Goal: Participate in discussion: Engage in conversation with other users on a specific topic

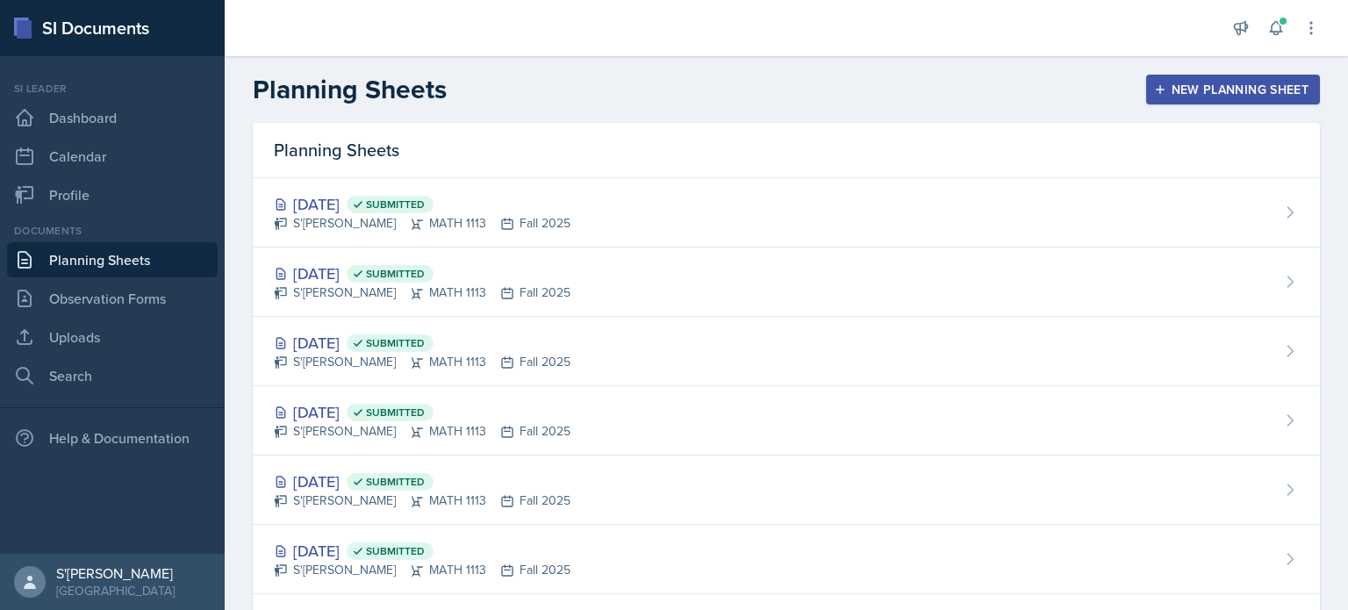
click at [1281, 13] on button at bounding box center [1276, 28] width 32 height 32
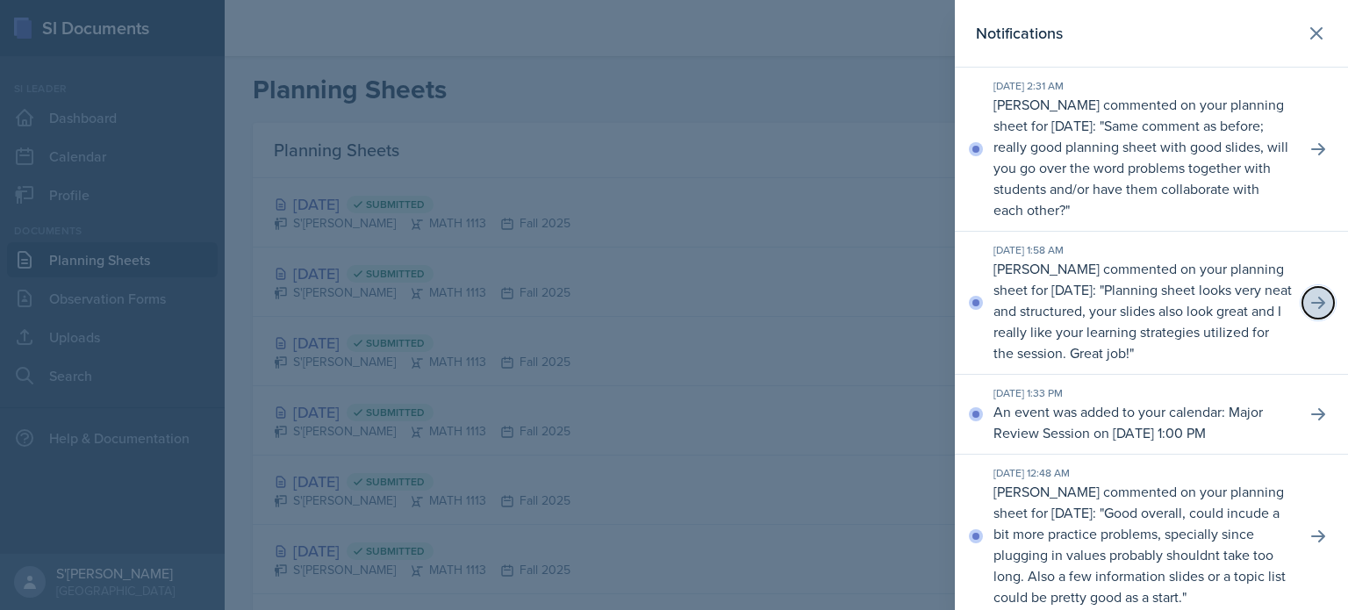
click at [1308, 319] on button at bounding box center [1319, 303] width 32 height 32
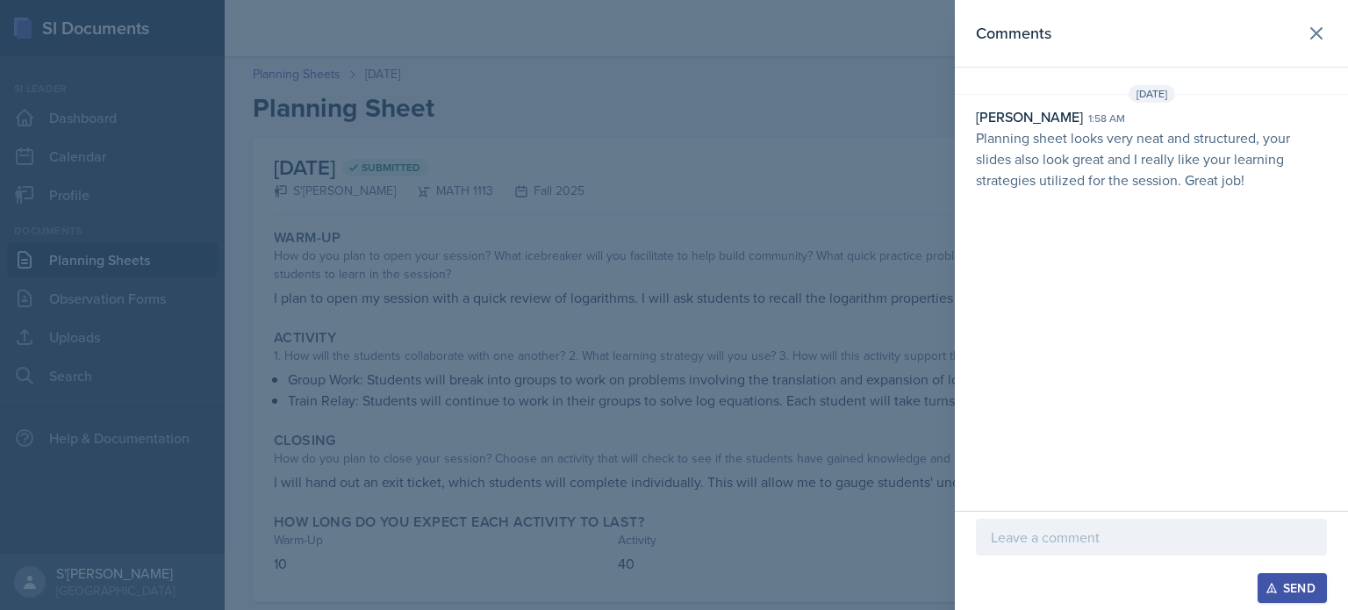
click at [1059, 533] on p at bounding box center [1151, 537] width 321 height 21
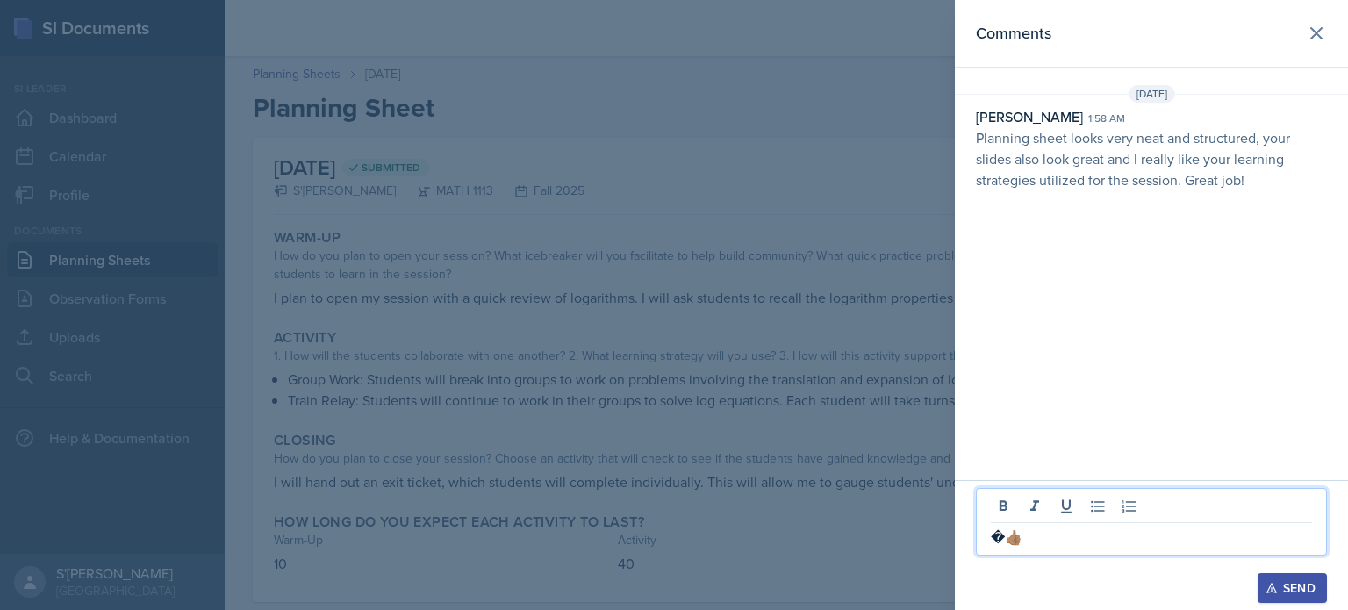
click at [1004, 536] on p "�👍🏽" at bounding box center [1151, 537] width 321 height 21
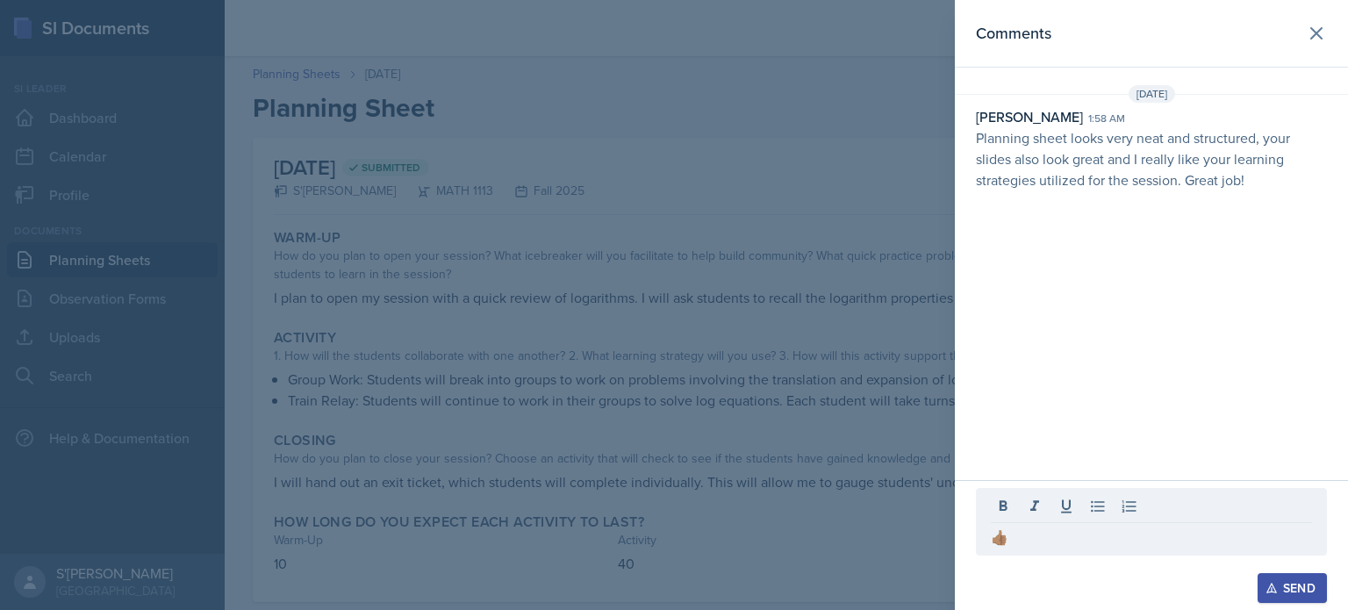
click at [1303, 592] on div "Send" at bounding box center [1292, 588] width 47 height 14
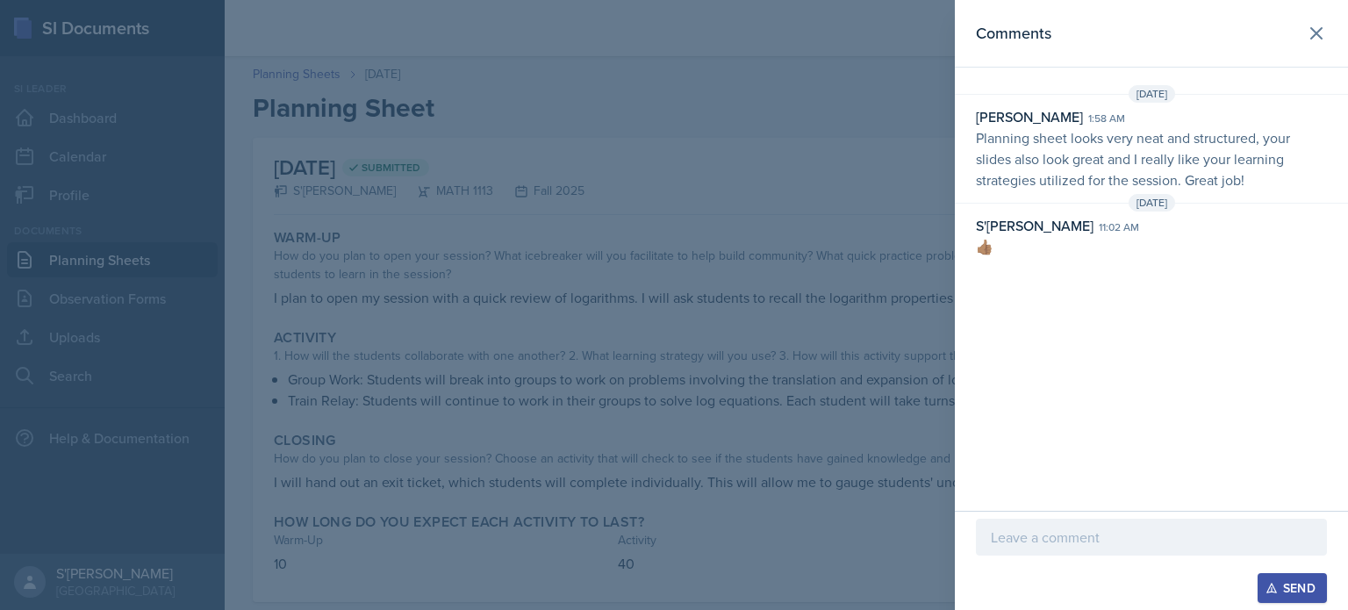
click at [767, 357] on div at bounding box center [674, 305] width 1348 height 610
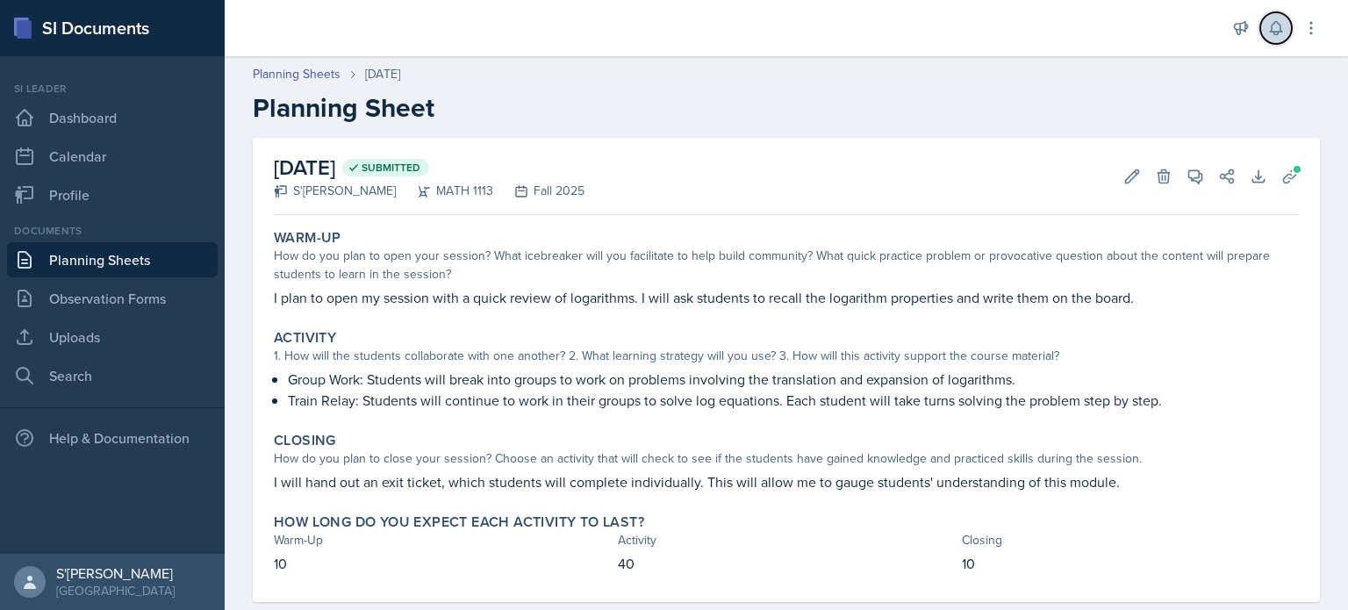
click at [1291, 25] on button at bounding box center [1276, 28] width 32 height 32
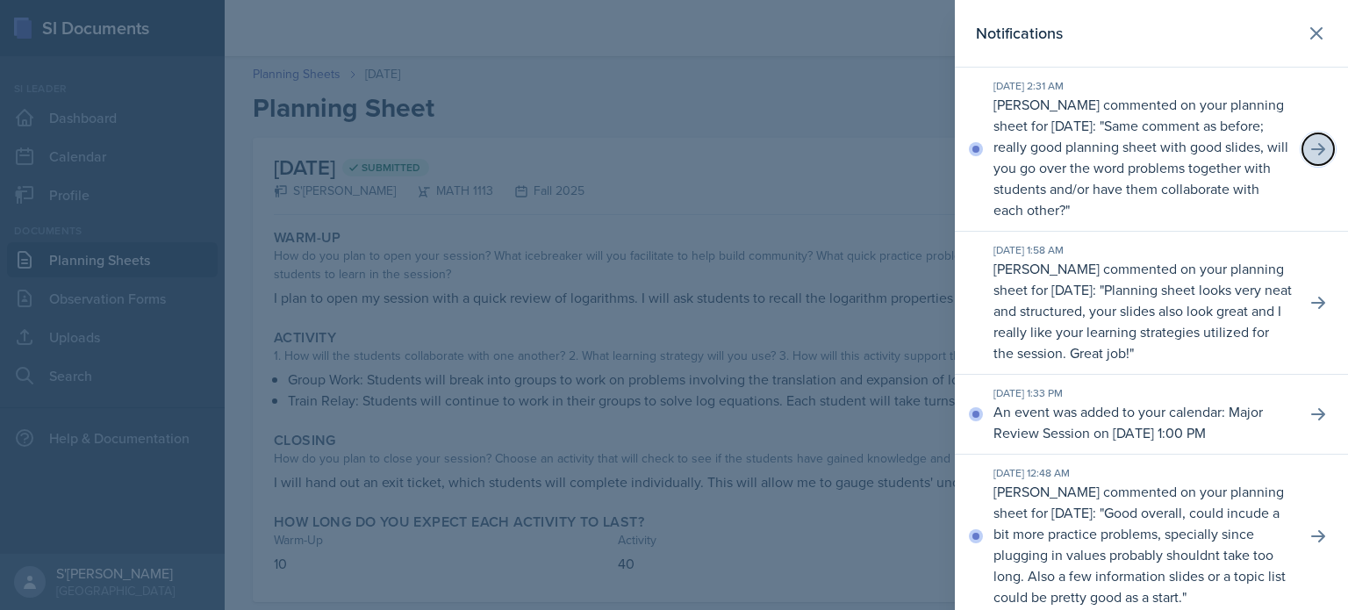
click at [1310, 154] on icon at bounding box center [1319, 149] width 18 height 18
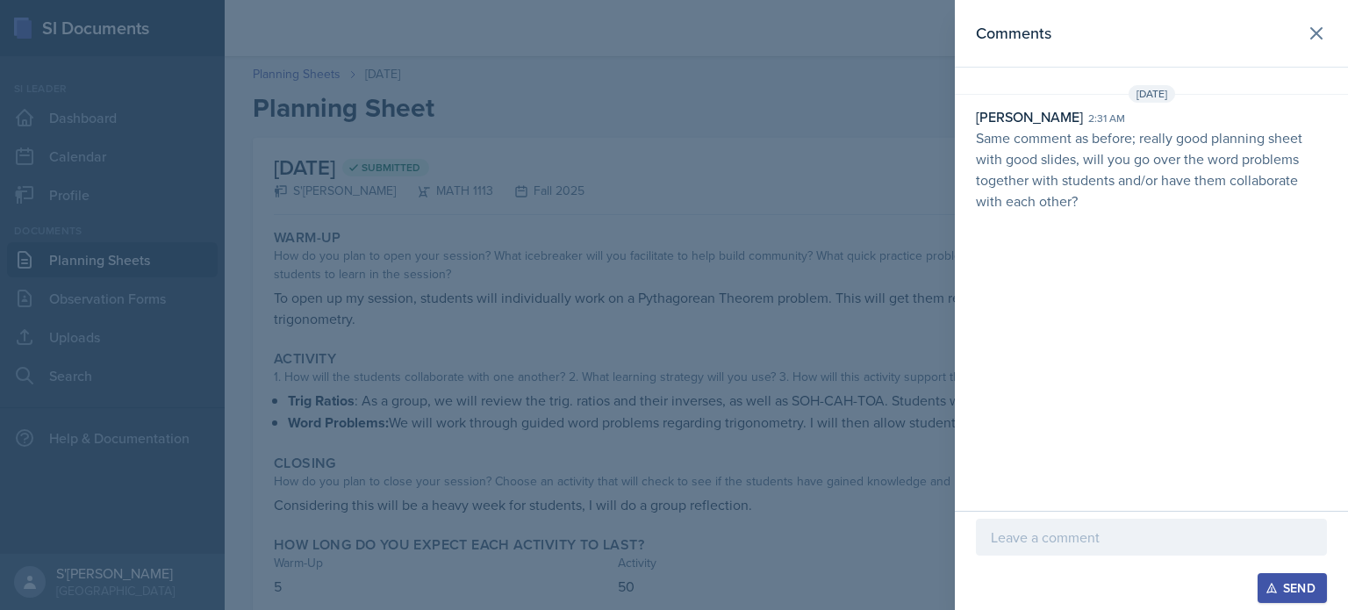
click at [897, 384] on div at bounding box center [674, 305] width 1348 height 610
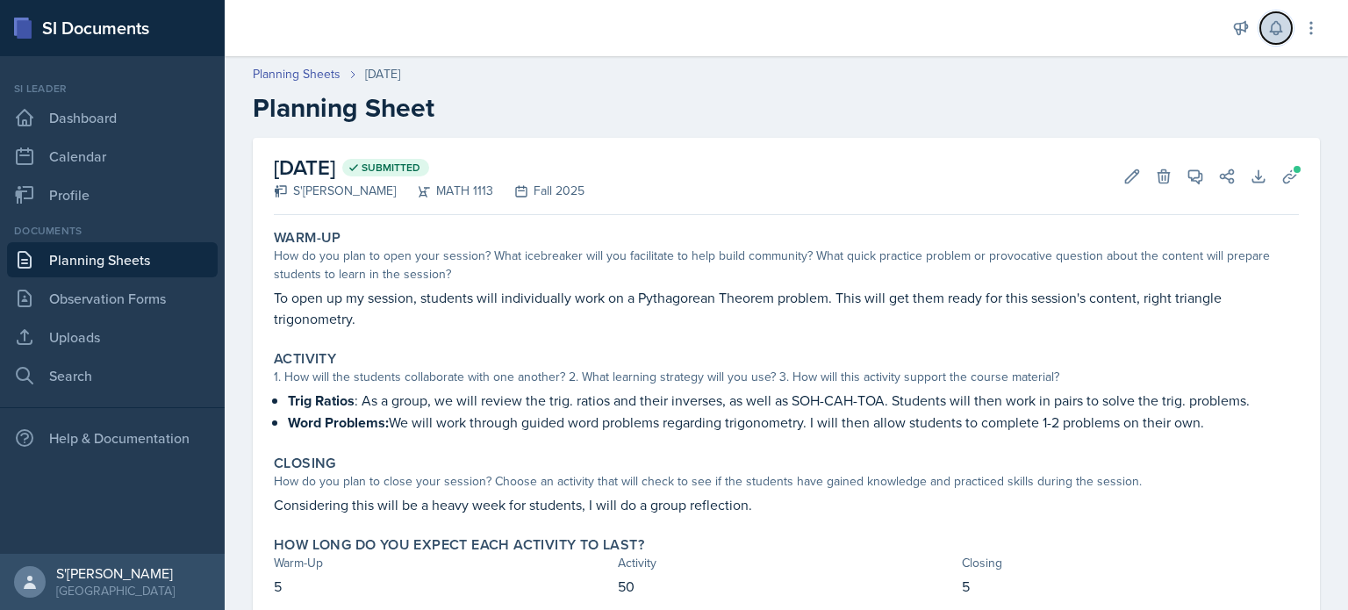
click at [1274, 34] on icon at bounding box center [1276, 28] width 18 height 18
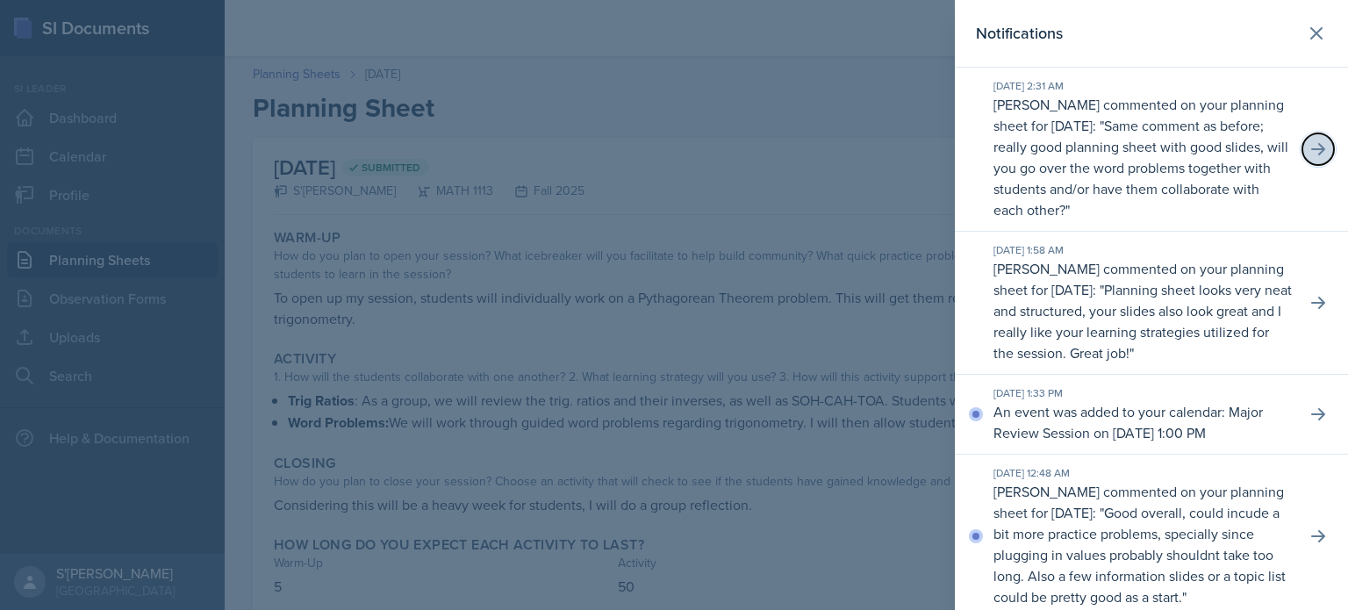
click at [1317, 147] on button at bounding box center [1319, 149] width 32 height 32
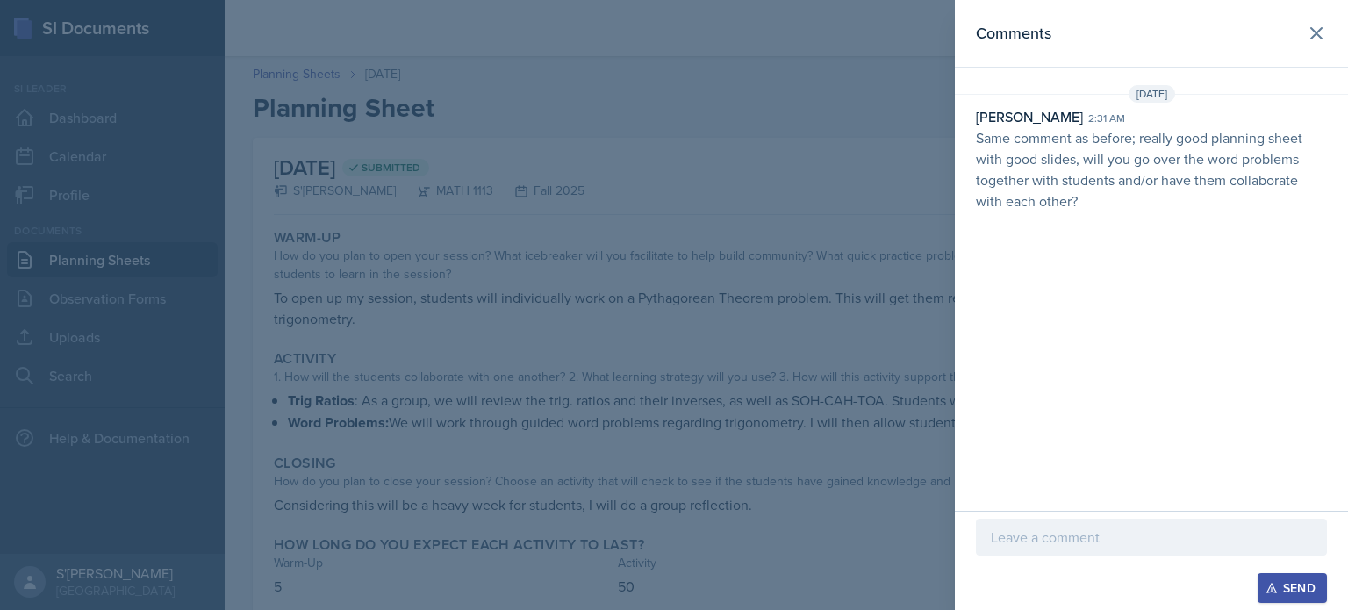
click at [1028, 435] on div "Comments [DATE] [PERSON_NAME] 2:31 am Same comment as before; really good plann…" at bounding box center [1151, 255] width 393 height 511
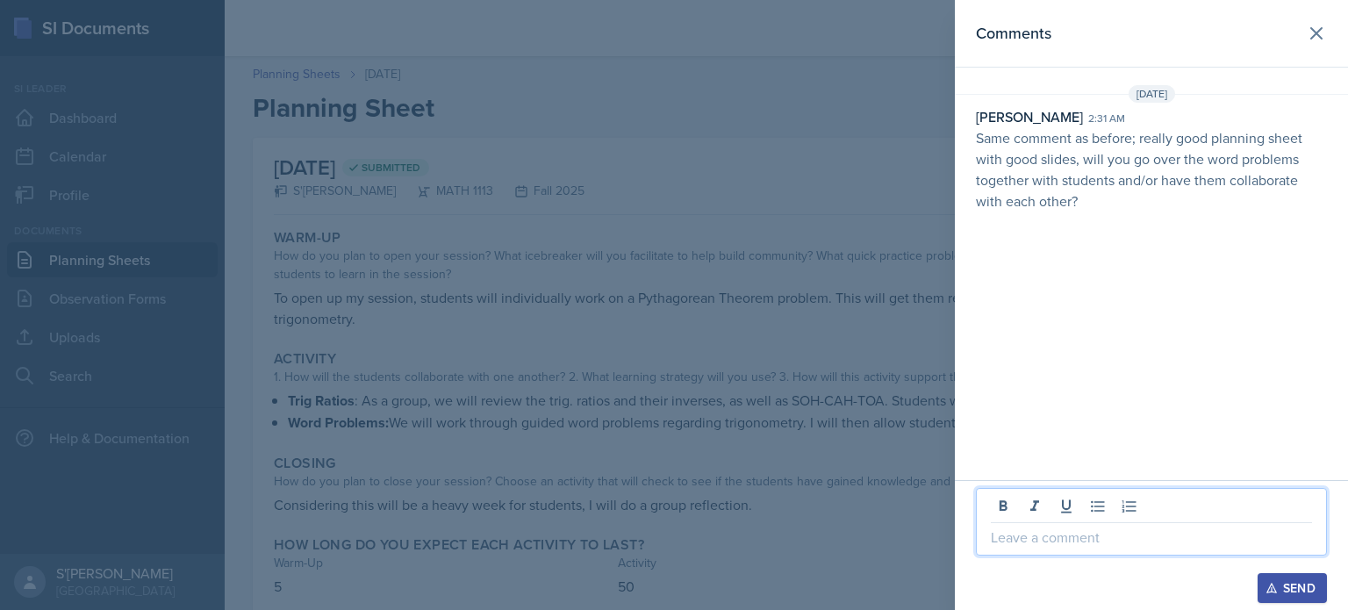
click at [1046, 536] on p at bounding box center [1151, 537] width 321 height 21
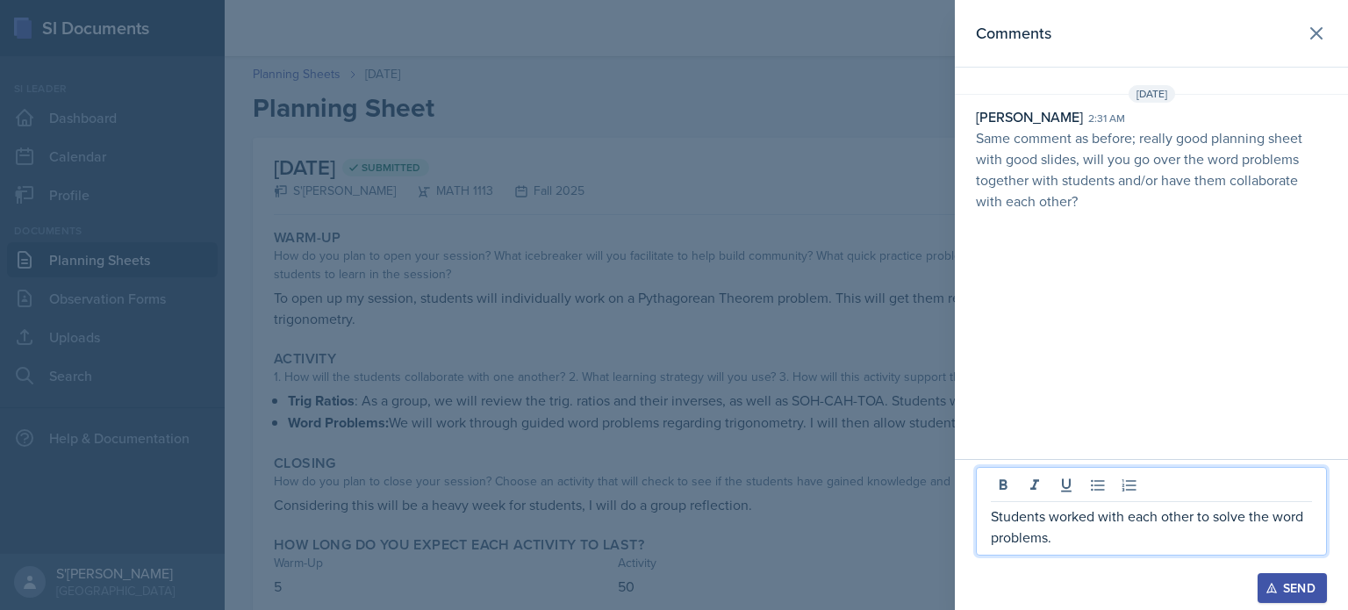
click at [1281, 588] on div "Send" at bounding box center [1292, 588] width 47 height 14
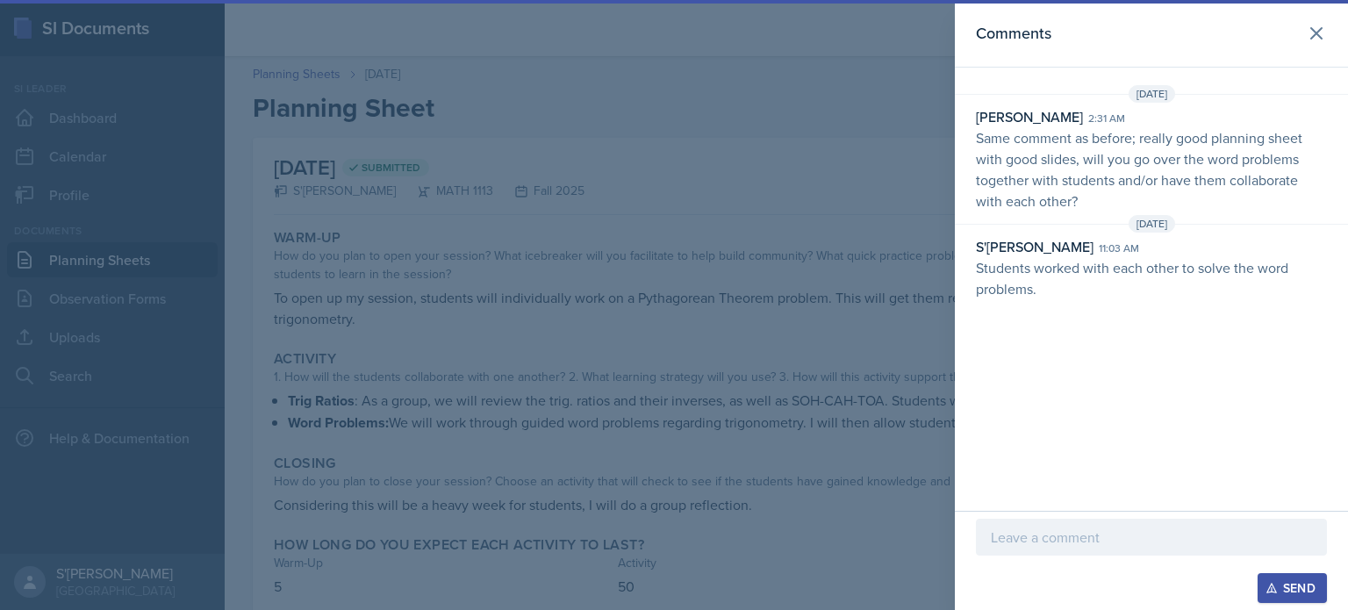
click at [674, 309] on div at bounding box center [674, 305] width 1348 height 610
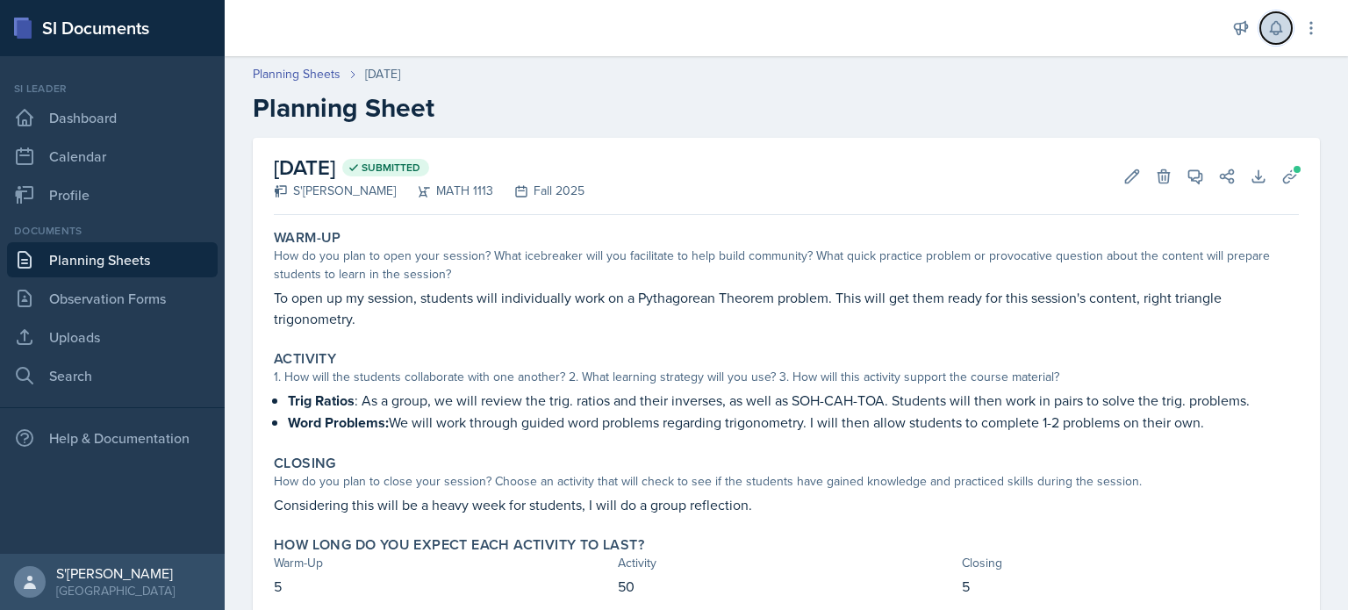
click at [1274, 23] on icon at bounding box center [1275, 28] width 11 height 13
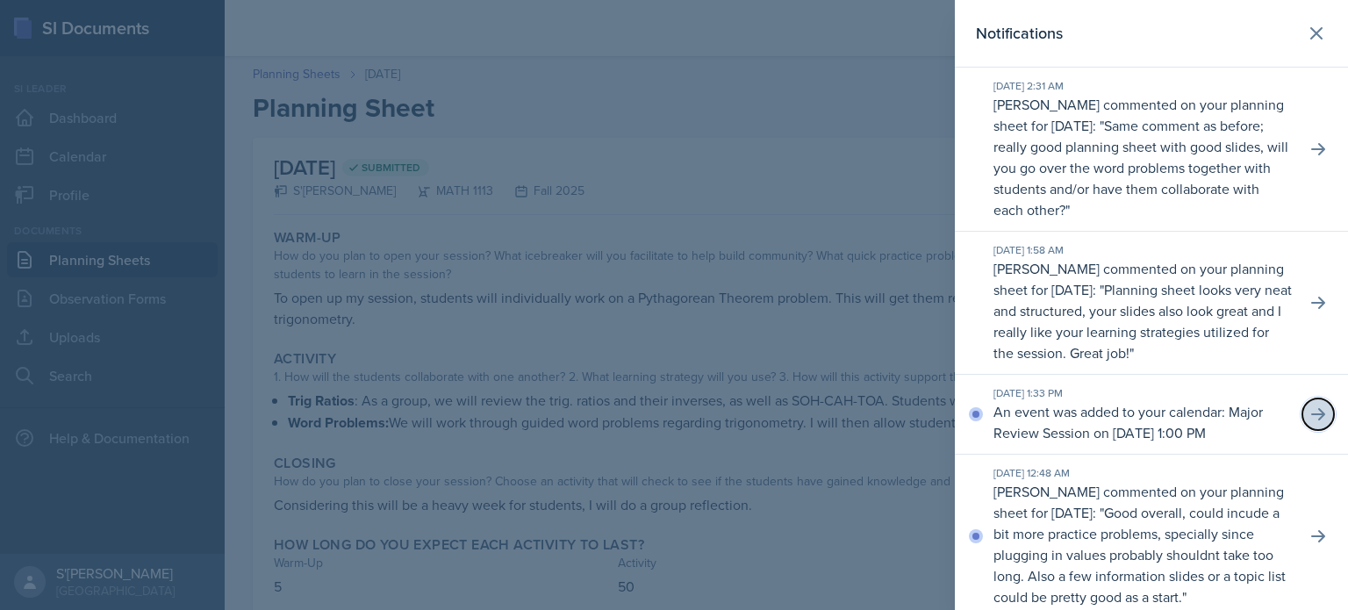
click at [1310, 423] on icon at bounding box center [1319, 415] width 18 height 18
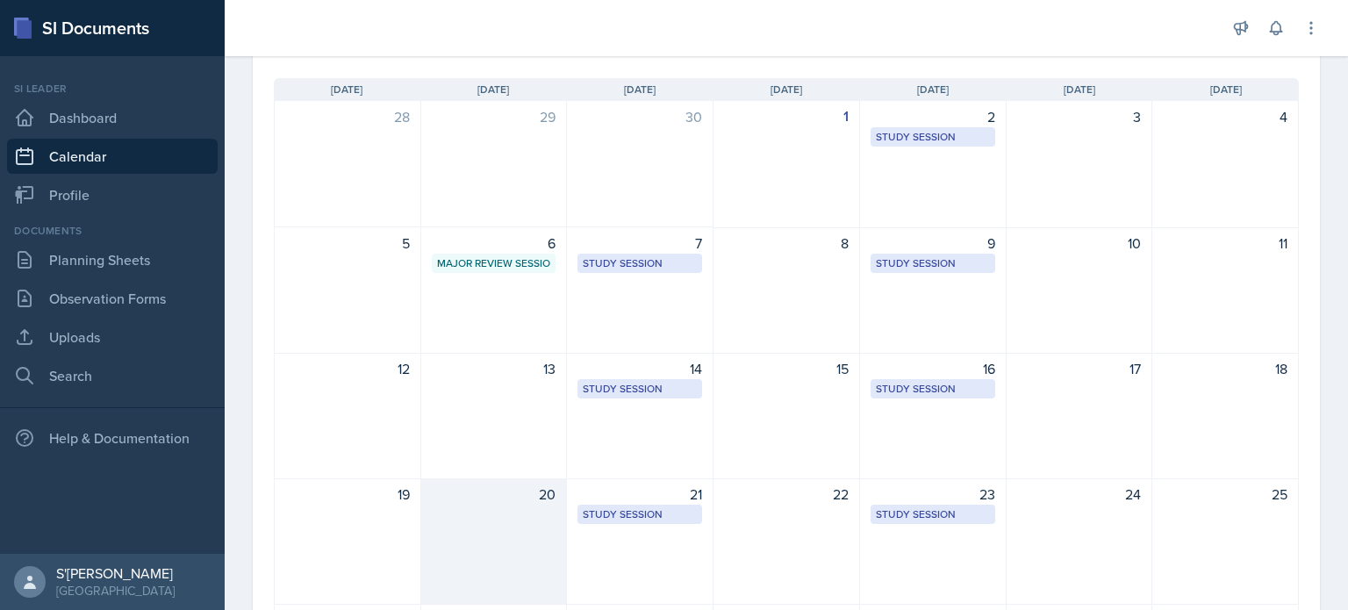
scroll to position [119, 0]
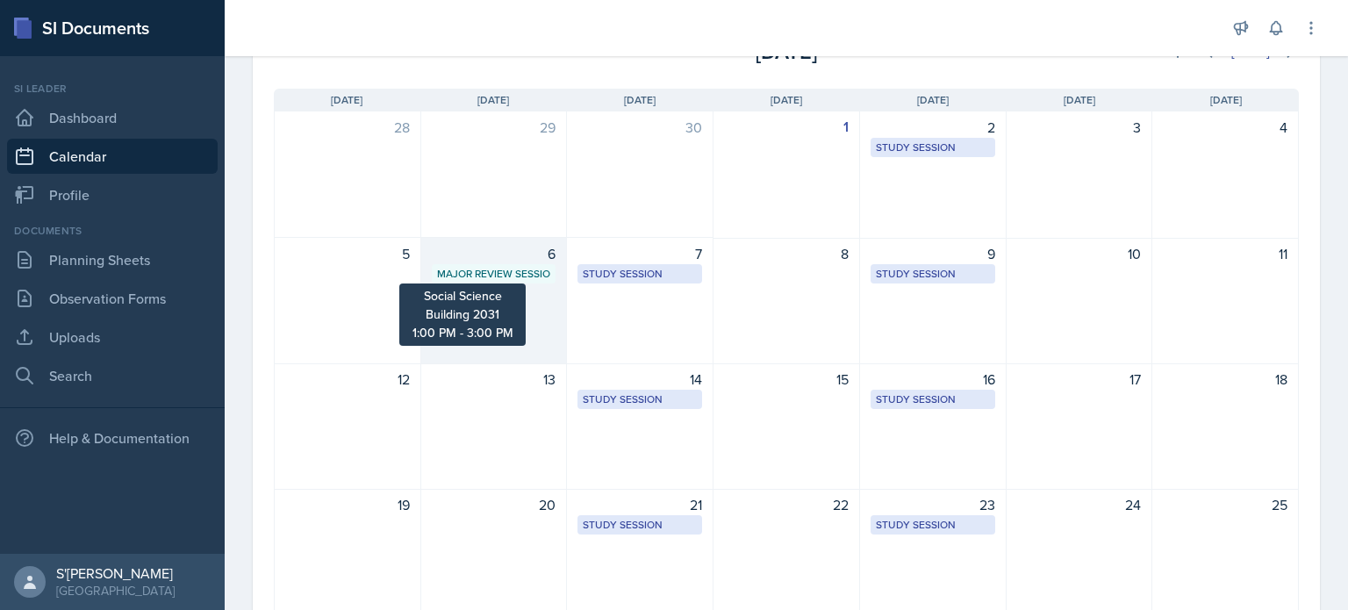
click at [488, 273] on div "Major Review Session" at bounding box center [494, 274] width 114 height 16
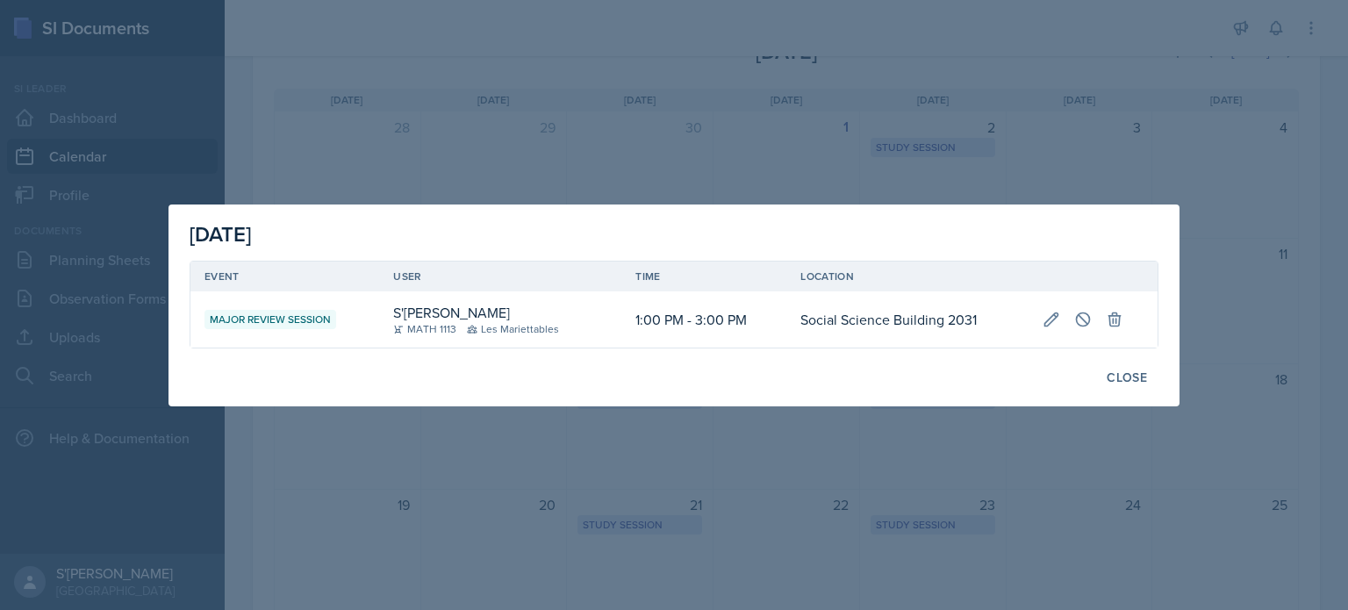
click at [530, 126] on div at bounding box center [674, 305] width 1348 height 610
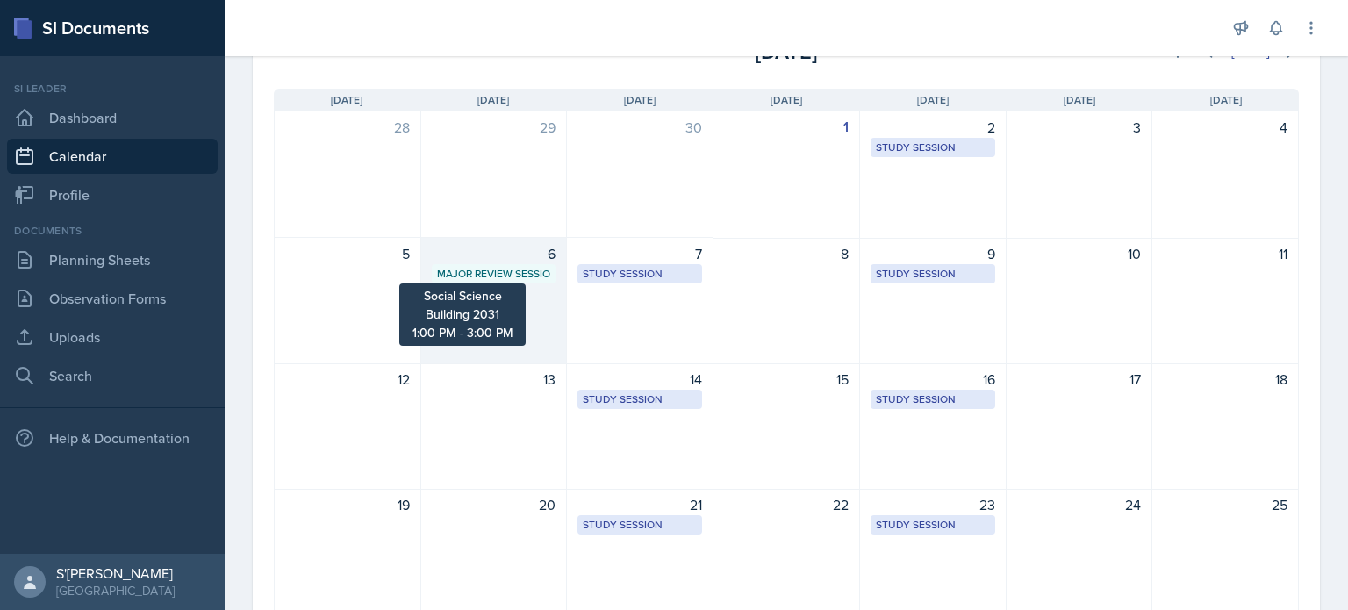
click at [488, 269] on div "Major Review Session" at bounding box center [494, 274] width 114 height 16
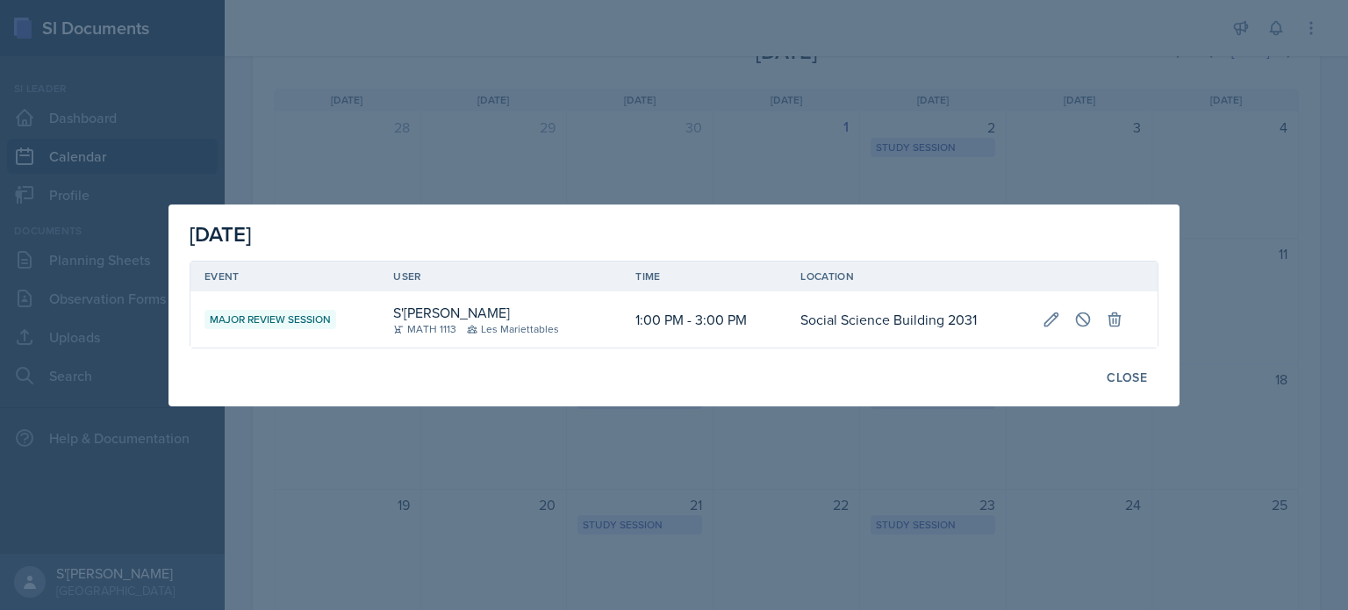
click at [852, 530] on div at bounding box center [674, 305] width 1348 height 610
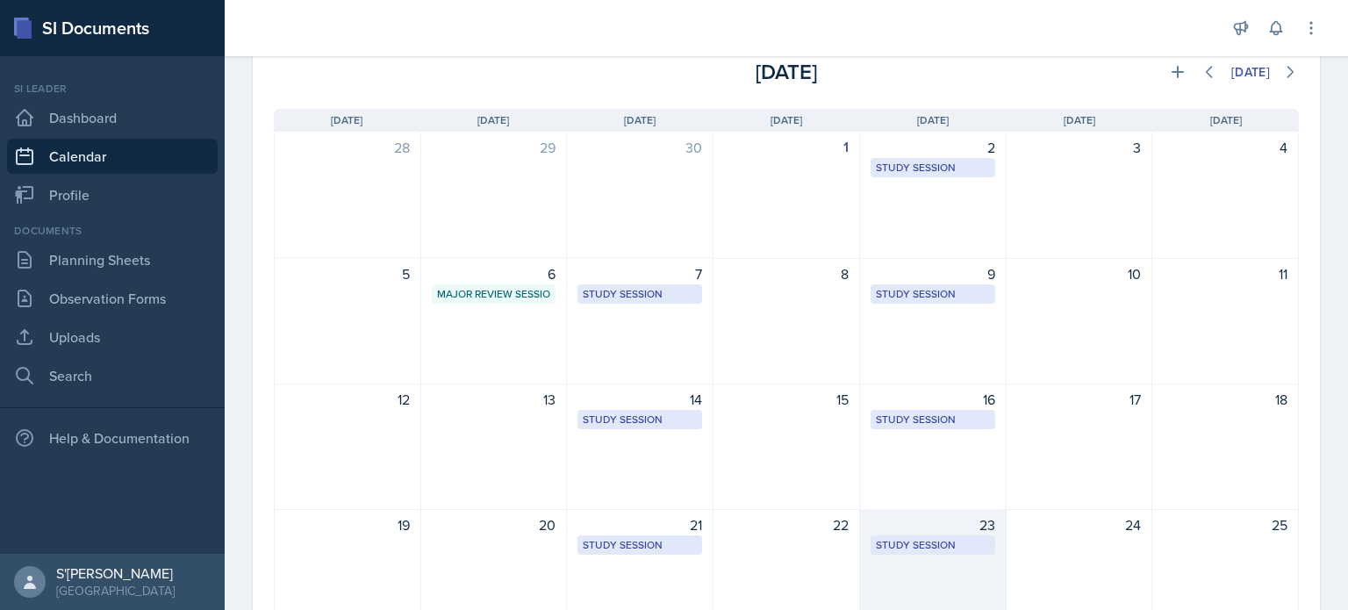
scroll to position [0, 0]
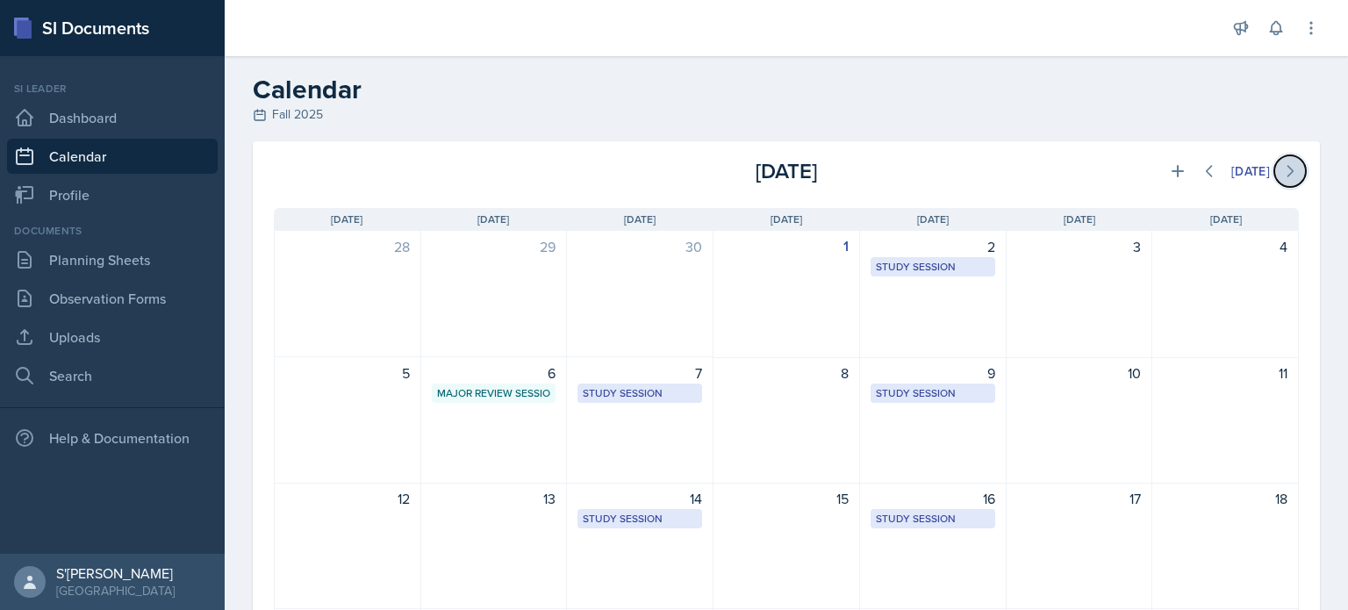
click at [1281, 171] on icon at bounding box center [1290, 171] width 18 height 18
click at [1201, 171] on icon at bounding box center [1210, 171] width 18 height 18
click at [1287, 28] on button at bounding box center [1276, 28] width 32 height 32
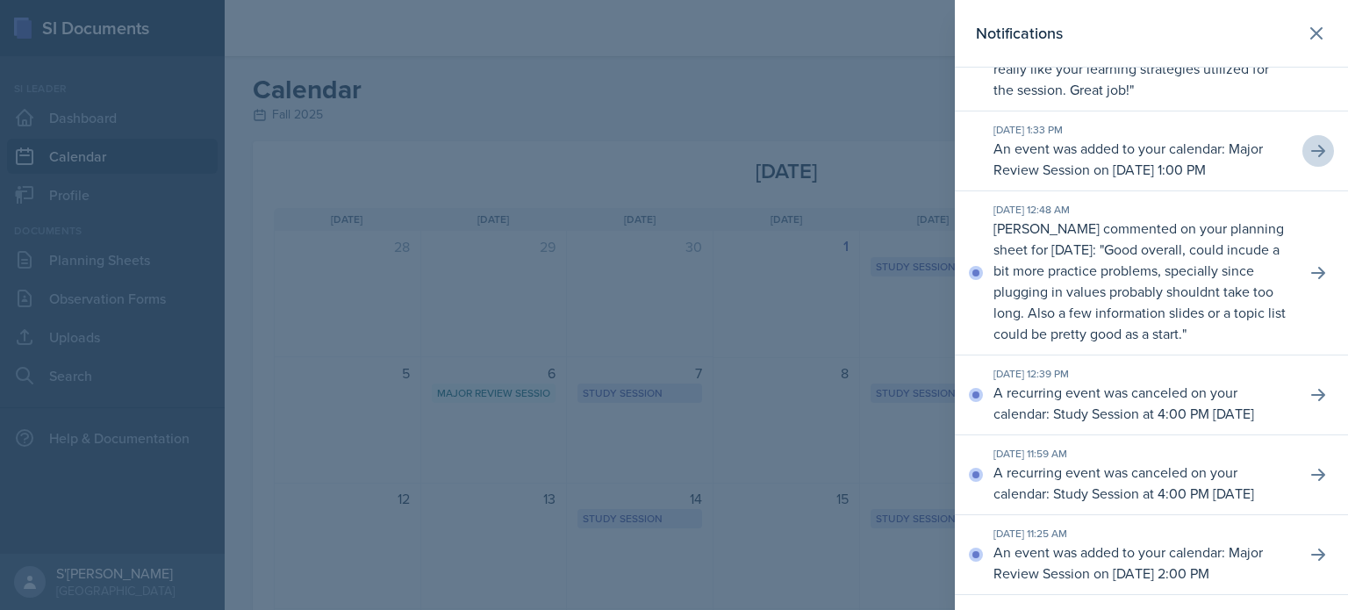
scroll to position [269, 0]
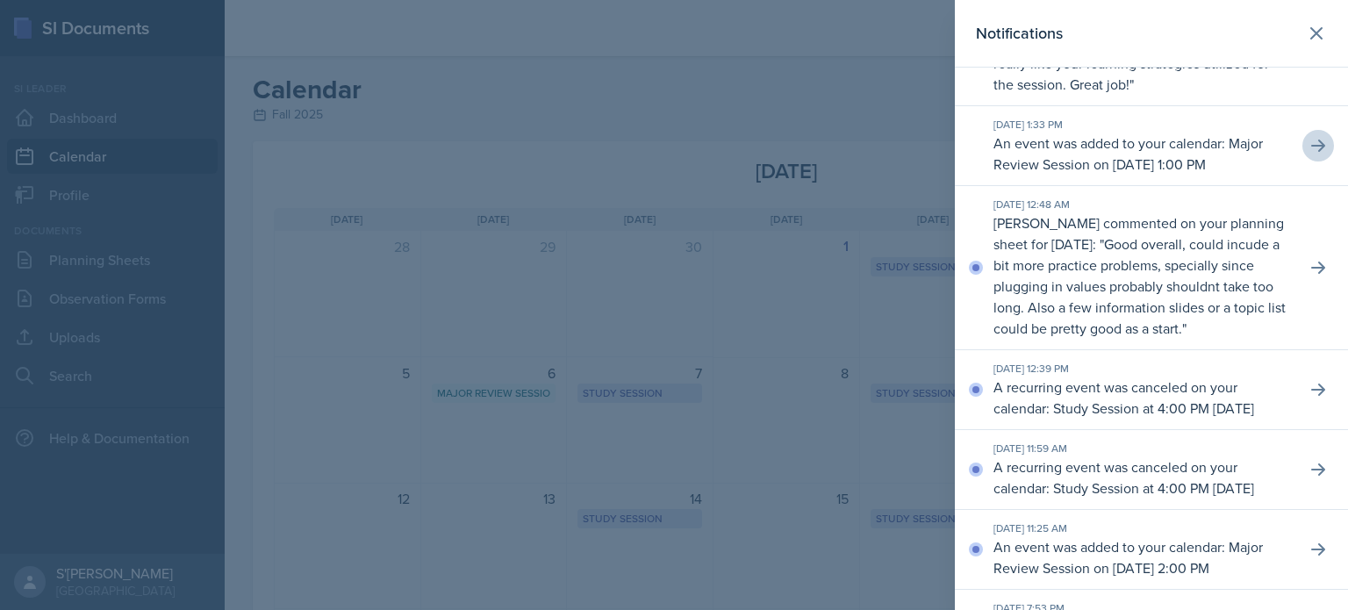
click at [800, 398] on div at bounding box center [674, 305] width 1348 height 610
